Goal: Find specific page/section: Locate a particular part of the current website

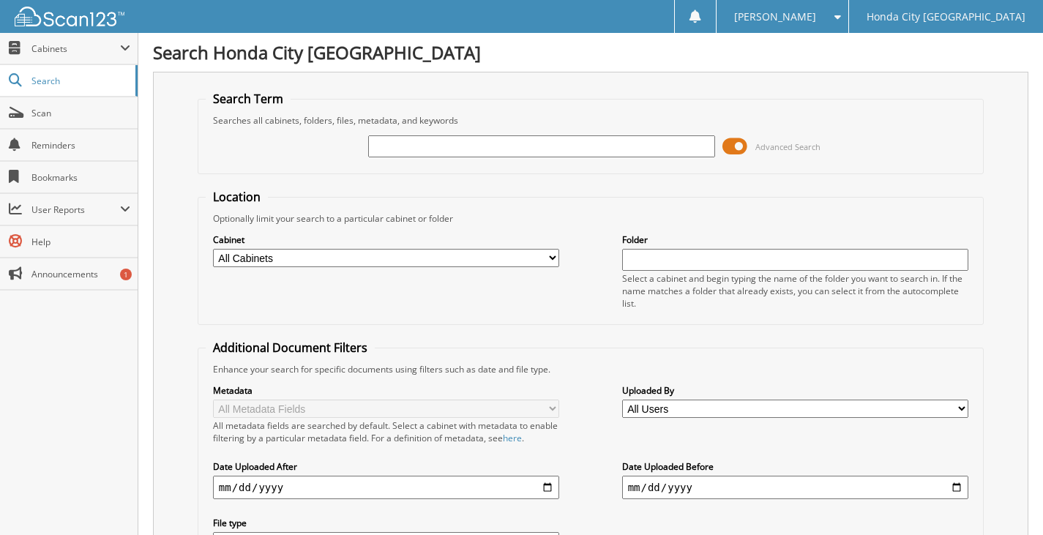
click at [392, 151] on input "text" at bounding box center [541, 146] width 347 height 22
type input "[US_VEHICLE_IDENTIFICATION_NUMBER]"
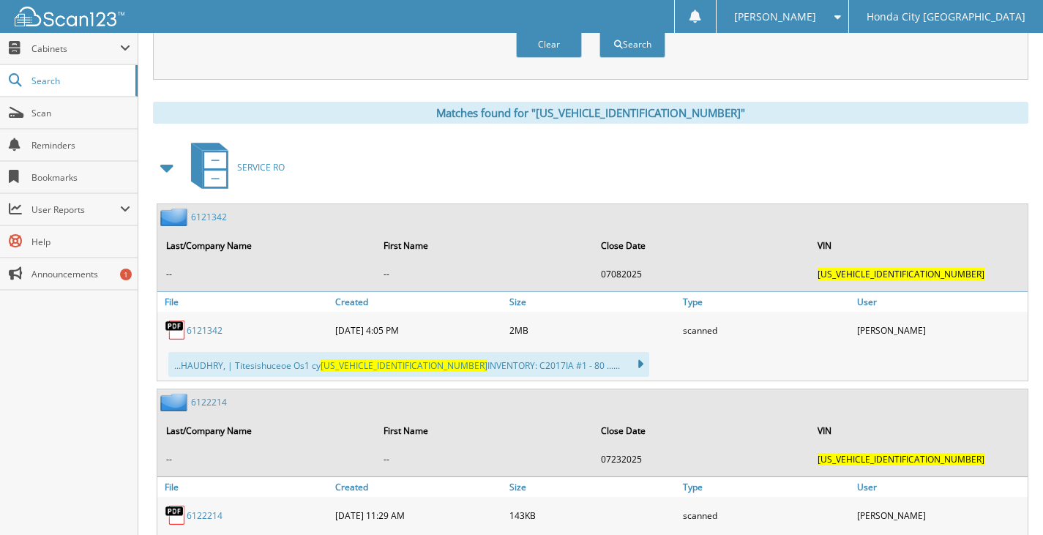
scroll to position [621, 0]
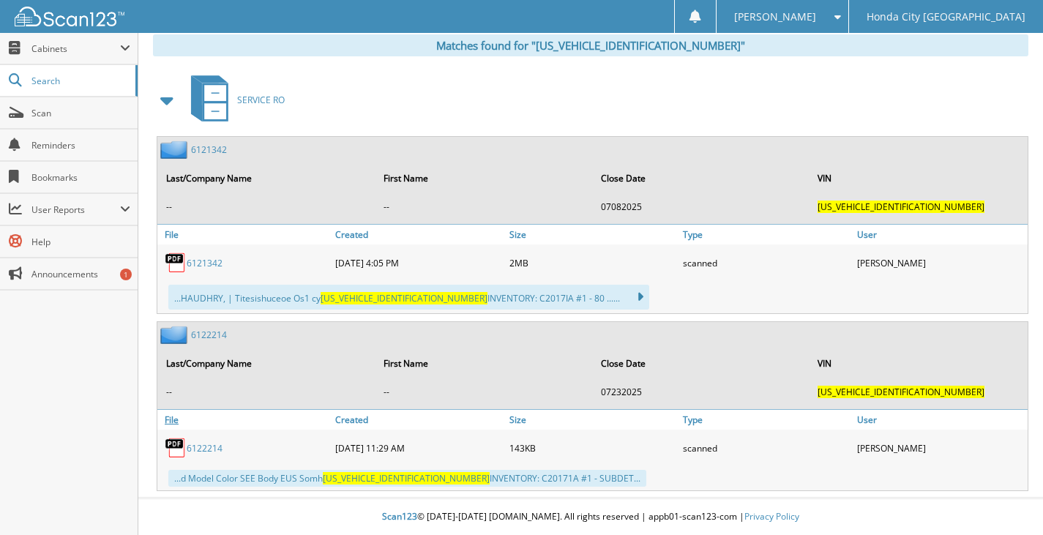
click at [226, 417] on link "File" at bounding box center [244, 420] width 174 height 20
click at [214, 449] on link "6122214" at bounding box center [205, 448] width 36 height 12
click at [214, 266] on link "6121342" at bounding box center [205, 263] width 36 height 12
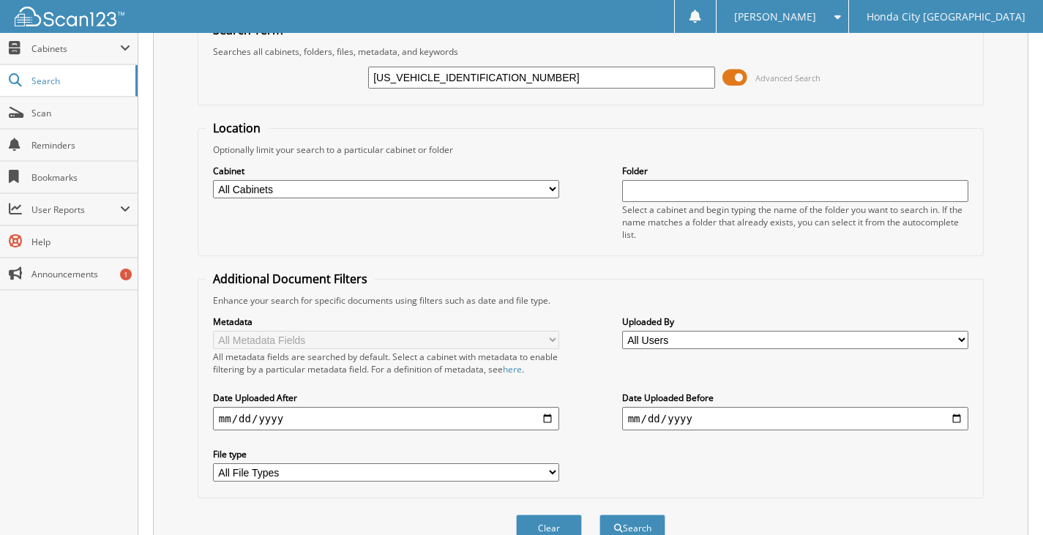
scroll to position [0, 0]
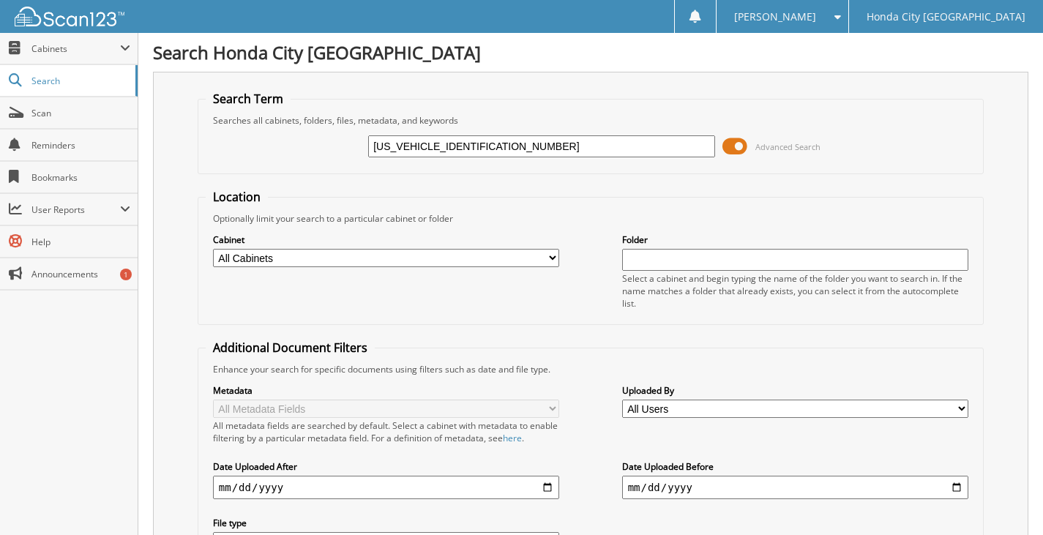
drag, startPoint x: 544, startPoint y: 149, endPoint x: 346, endPoint y: 149, distance: 197.7
click at [344, 147] on div "2T1BURHE4HC775968 Advanced Search" at bounding box center [591, 147] width 770 height 40
paste input "1G1ZD5ST8PF226383"
type input "1G1ZD5ST8PF226383"
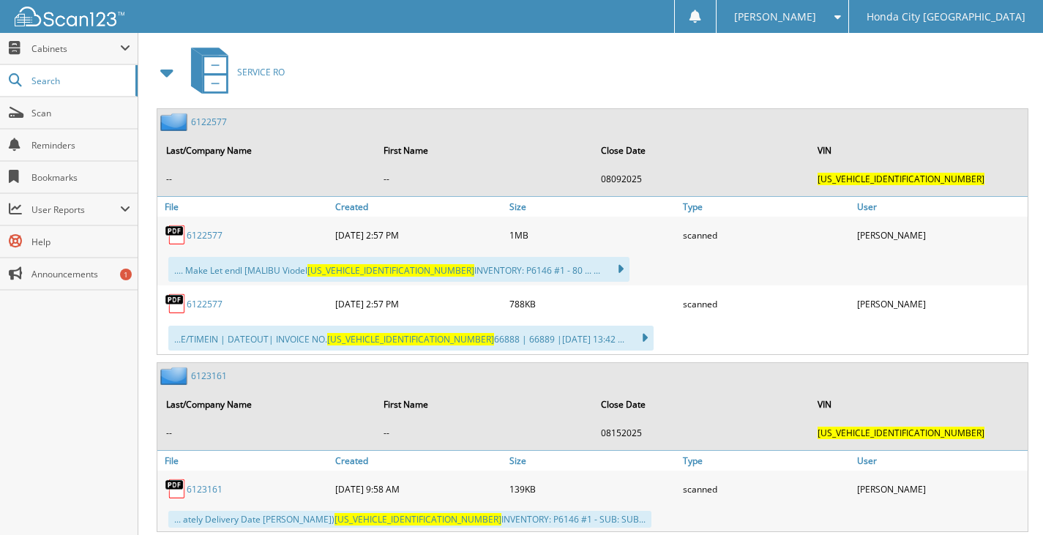
scroll to position [647, 0]
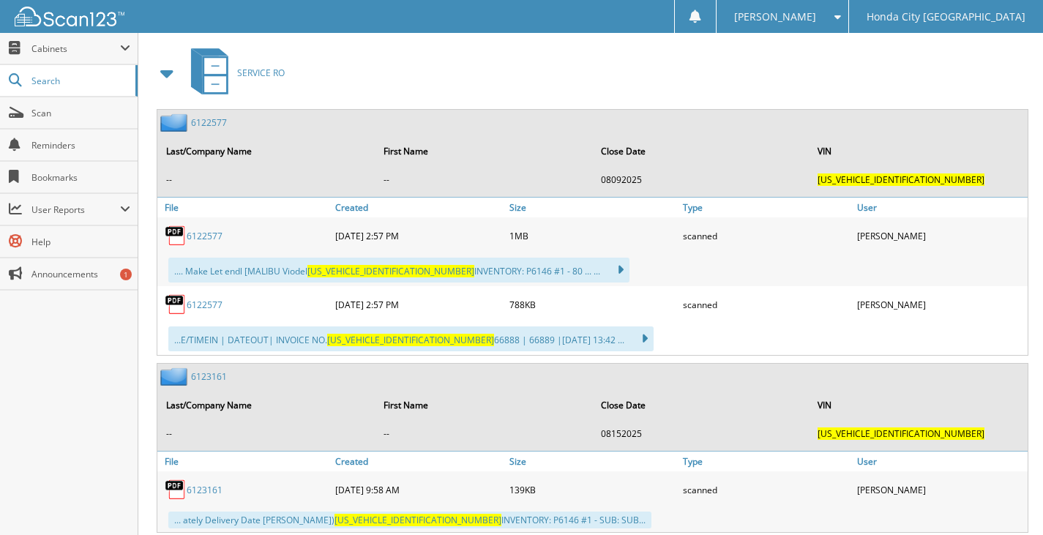
click at [211, 241] on link "6122577" at bounding box center [205, 236] width 36 height 12
click at [88, 21] on img at bounding box center [70, 17] width 110 height 20
